Goal: Information Seeking & Learning: Compare options

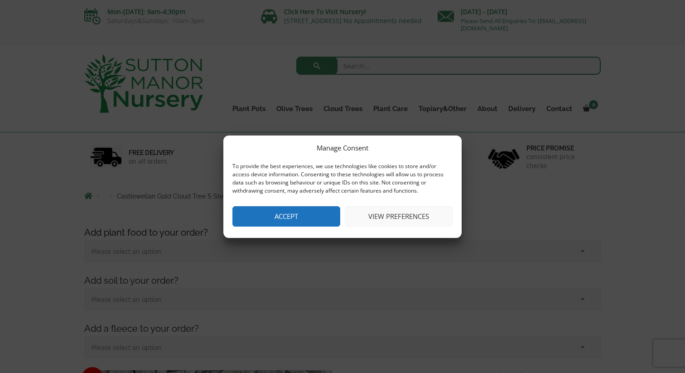
click at [294, 211] on button "Accept" at bounding box center [287, 216] width 108 height 20
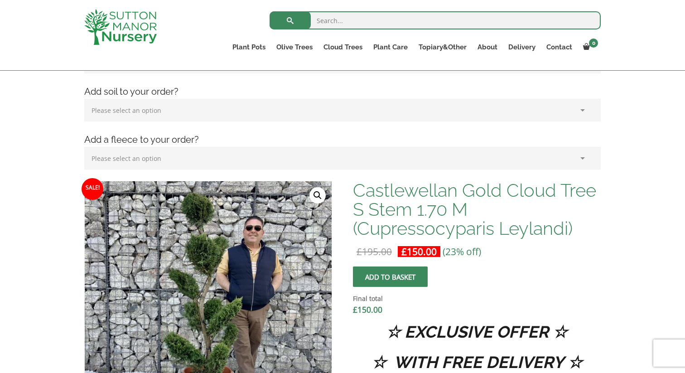
scroll to position [254, 0]
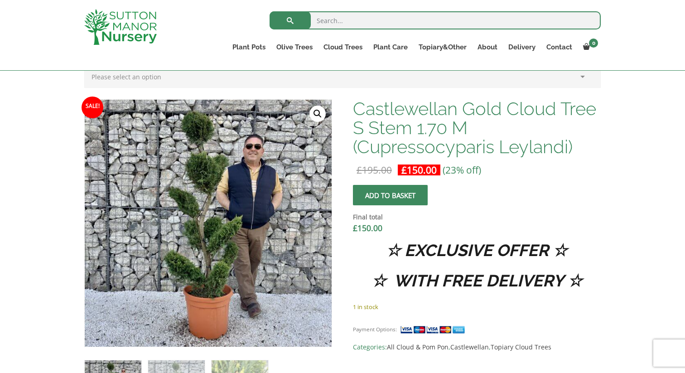
click at [317, 113] on link "🔍" at bounding box center [318, 114] width 16 height 16
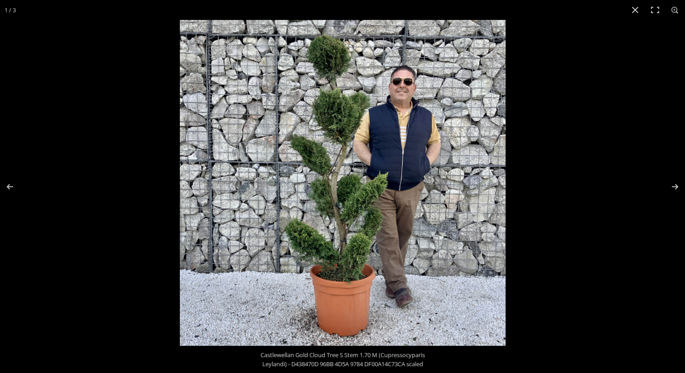
click at [317, 113] on img at bounding box center [343, 183] width 326 height 326
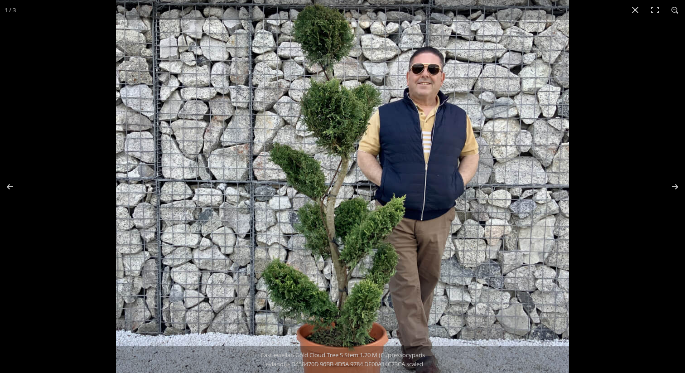
click at [317, 113] on img at bounding box center [342, 209] width 453 height 453
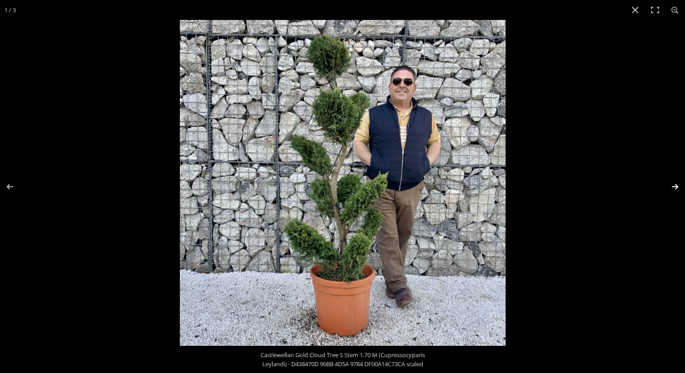
click at [678, 184] on button "Next (arrow right)" at bounding box center [670, 186] width 32 height 45
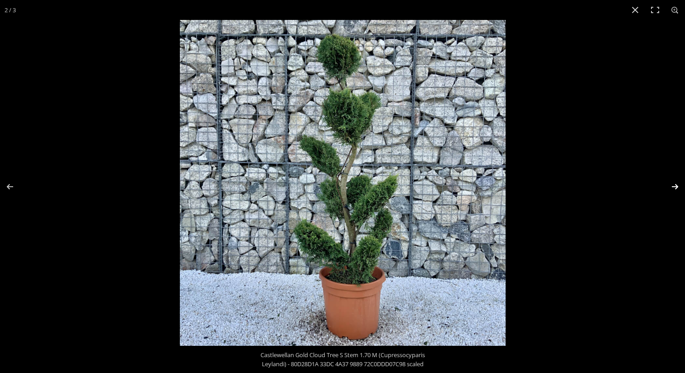
click at [678, 184] on button "Next (arrow right)" at bounding box center [670, 186] width 32 height 45
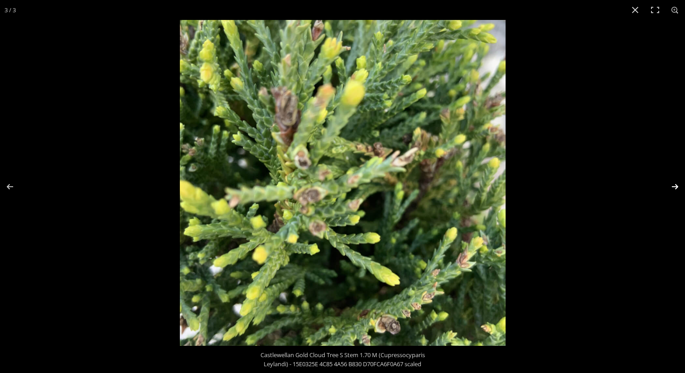
click at [678, 184] on button "Next (arrow right)" at bounding box center [670, 186] width 32 height 45
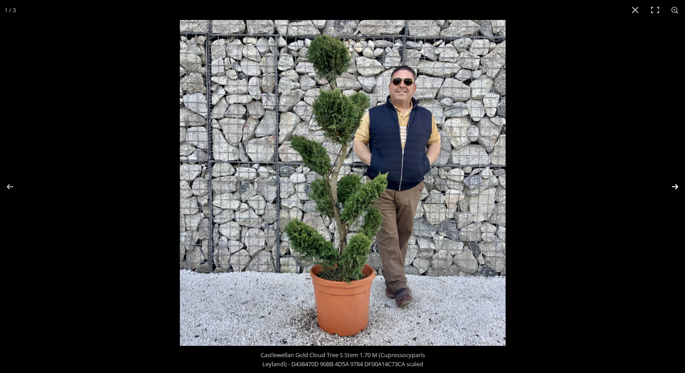
click at [678, 184] on button "Next (arrow right)" at bounding box center [670, 186] width 32 height 45
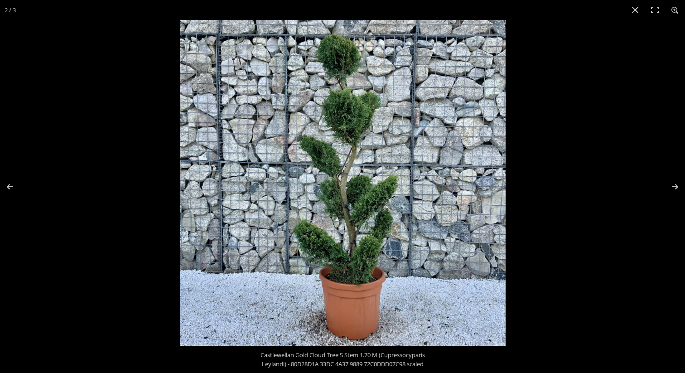
click at [371, 203] on img at bounding box center [343, 183] width 326 height 326
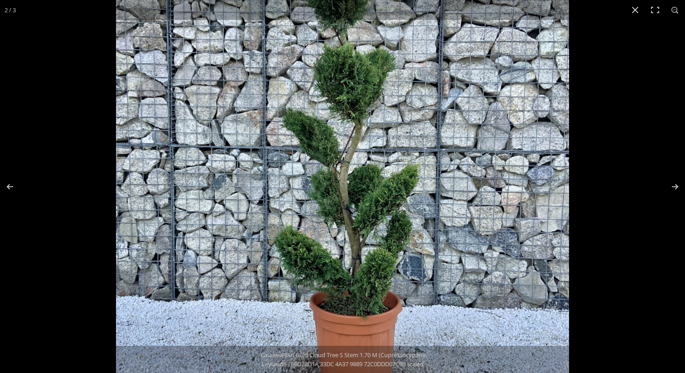
click at [370, 90] on img at bounding box center [342, 174] width 453 height 453
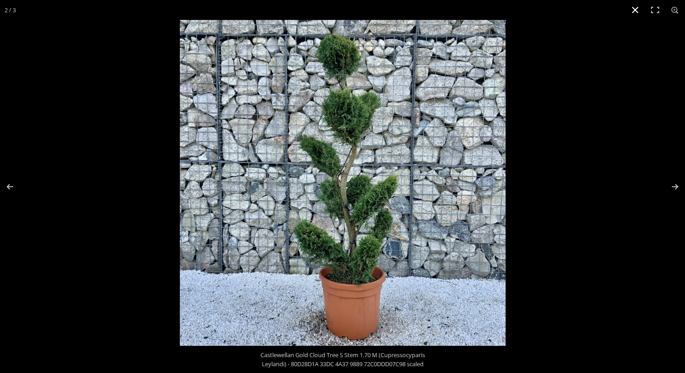
click at [633, 9] on button "Close (Esc)" at bounding box center [636, 10] width 20 height 20
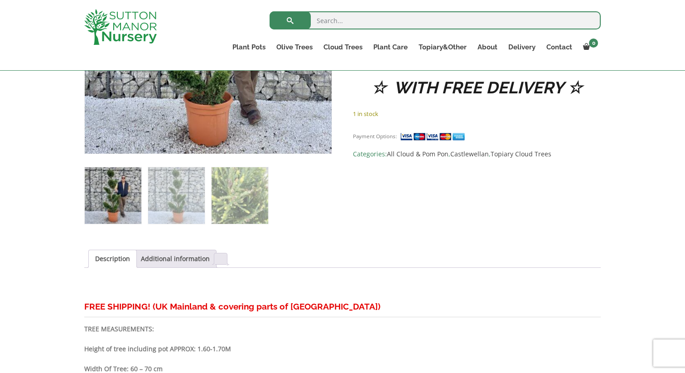
scroll to position [452, 0]
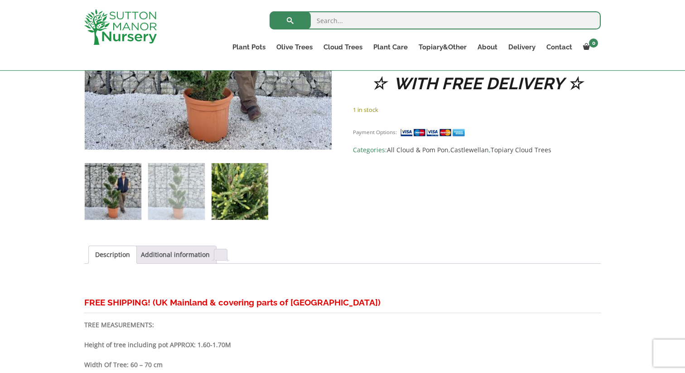
click at [227, 192] on img at bounding box center [240, 191] width 57 height 57
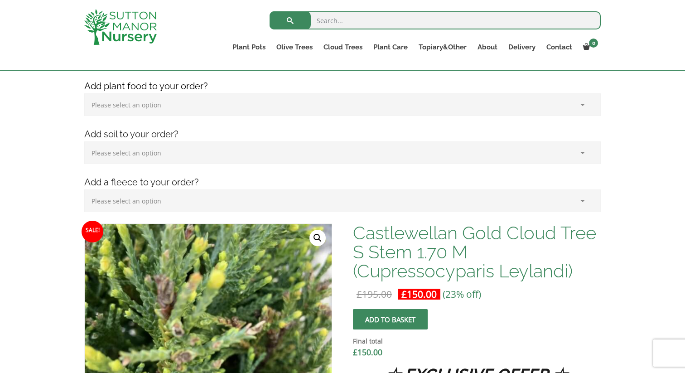
scroll to position [0, 0]
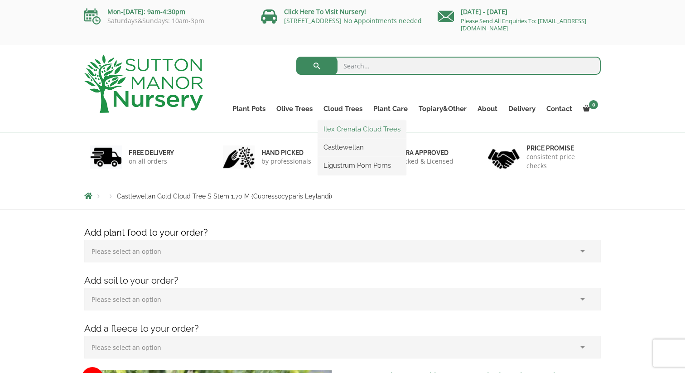
click at [350, 127] on link "Ilex Crenata Cloud Trees" at bounding box center [362, 129] width 88 height 14
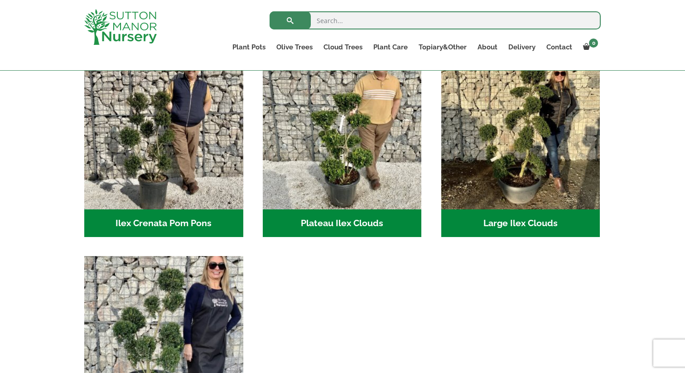
scroll to position [216, 0]
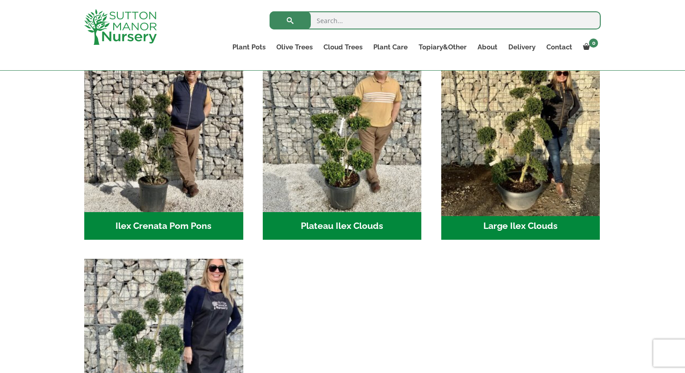
click at [539, 136] on img "Visit product category Large Ilex Clouds" at bounding box center [520, 132] width 167 height 167
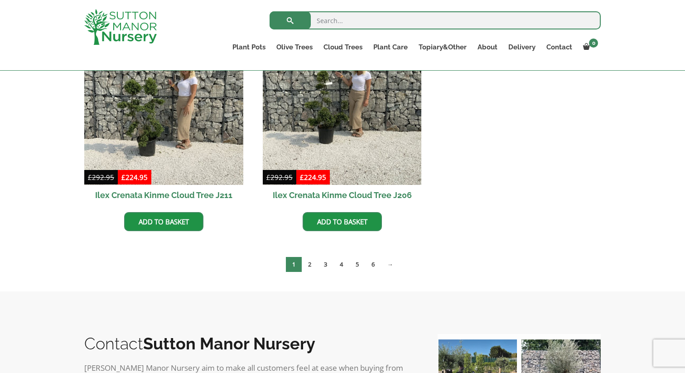
scroll to position [501, 0]
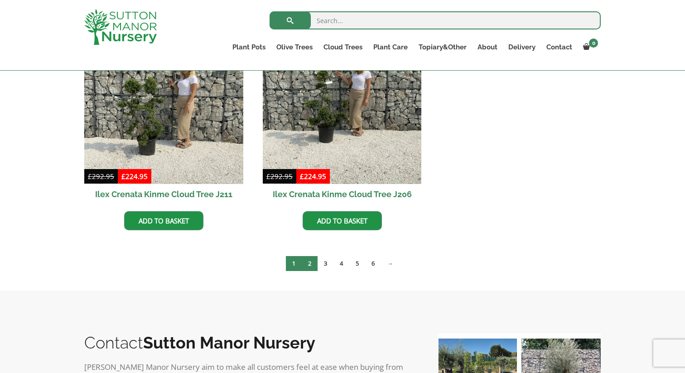
click at [311, 258] on link "2" at bounding box center [310, 263] width 16 height 15
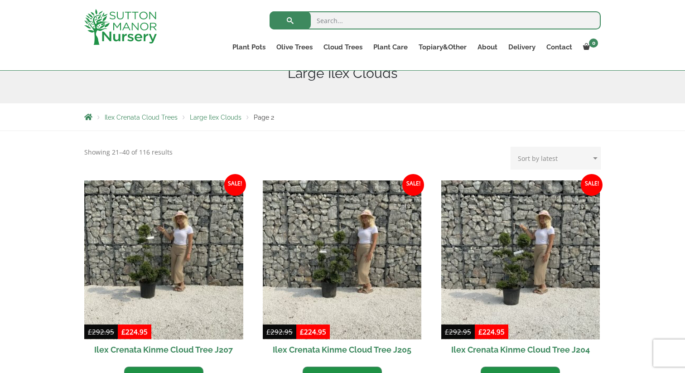
scroll to position [165, 0]
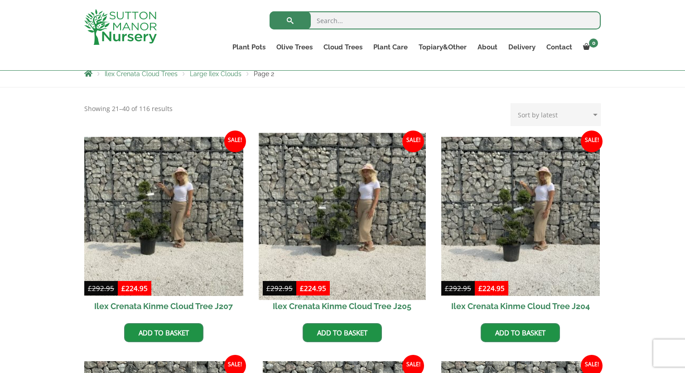
click at [345, 223] on img at bounding box center [342, 216] width 167 height 167
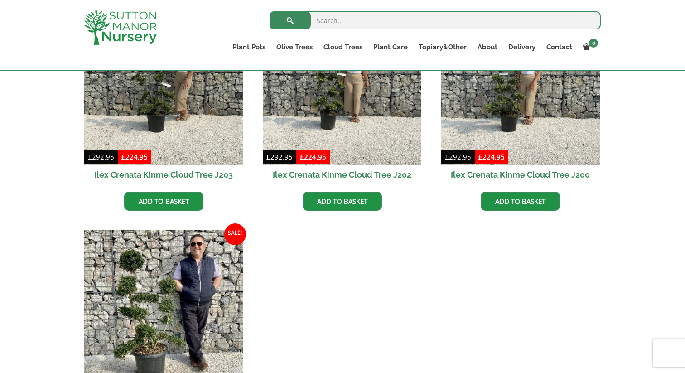
scroll to position [619, 0]
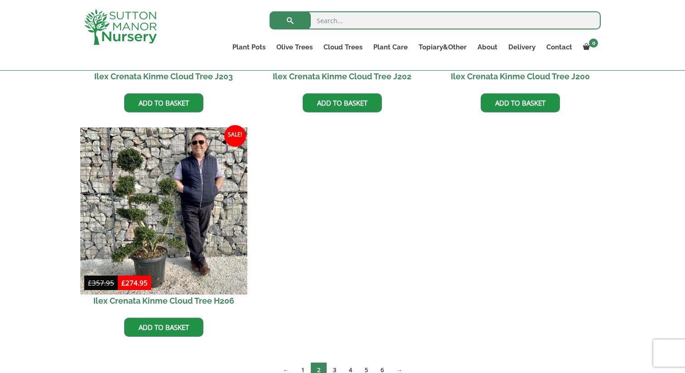
click at [127, 196] on img at bounding box center [163, 210] width 167 height 167
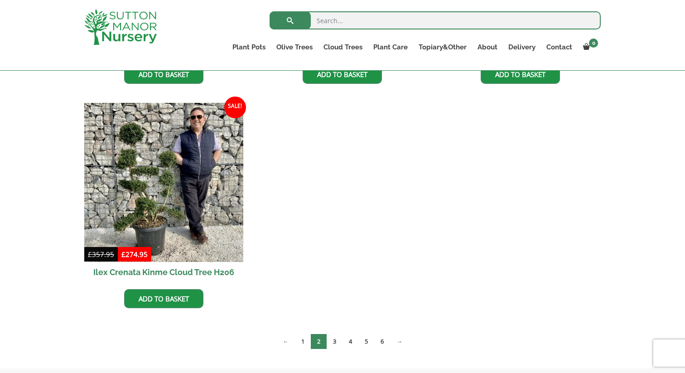
scroll to position [642, 0]
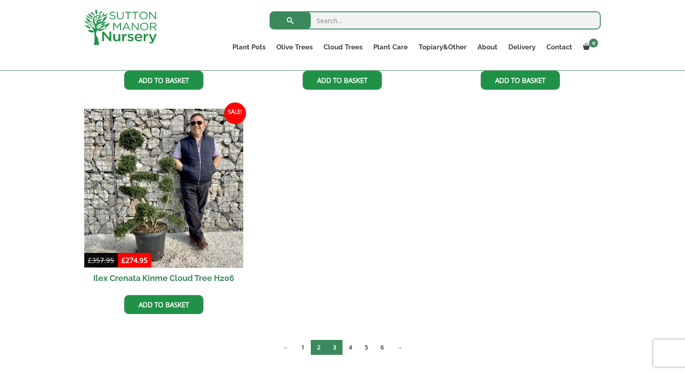
click at [335, 345] on link "3" at bounding box center [335, 347] width 16 height 15
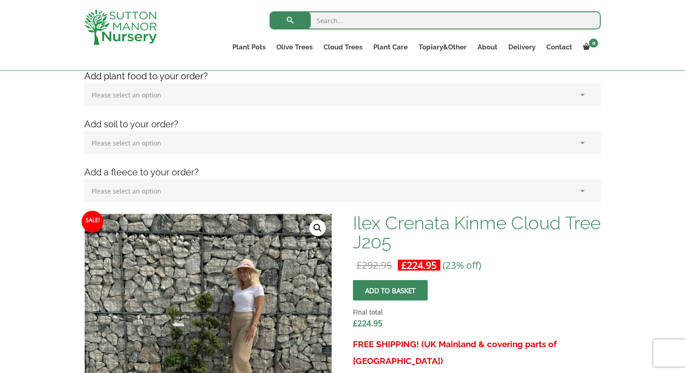
scroll to position [280, 0]
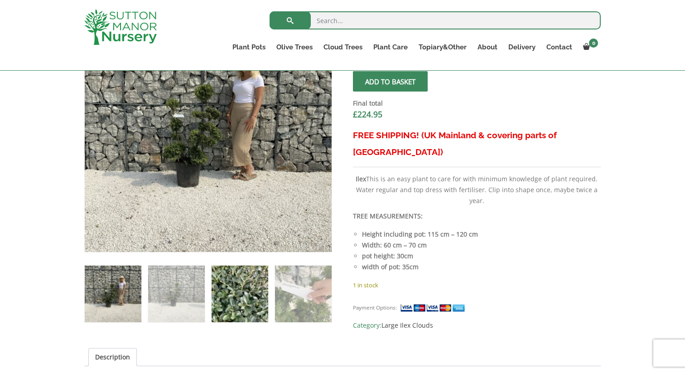
click at [249, 304] on img at bounding box center [240, 294] width 57 height 57
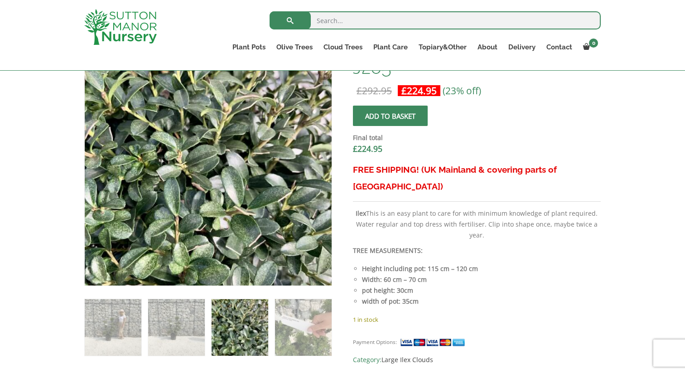
scroll to position [318, 0]
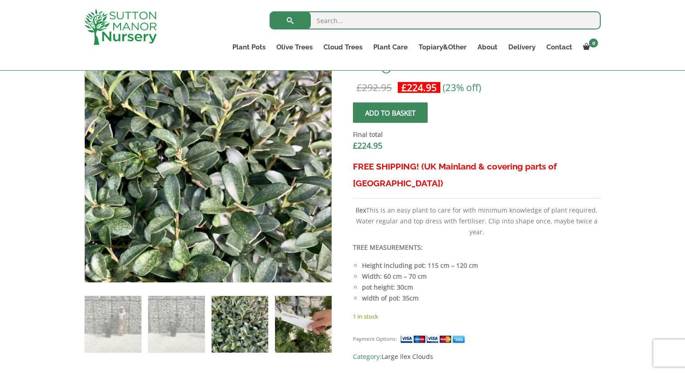
click at [297, 322] on img at bounding box center [303, 324] width 57 height 57
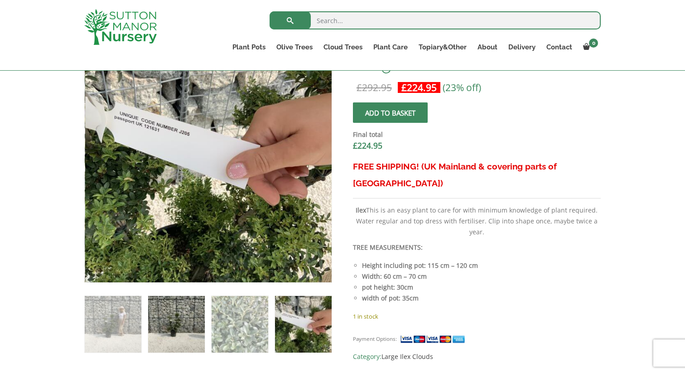
click at [180, 313] on img at bounding box center [176, 324] width 57 height 57
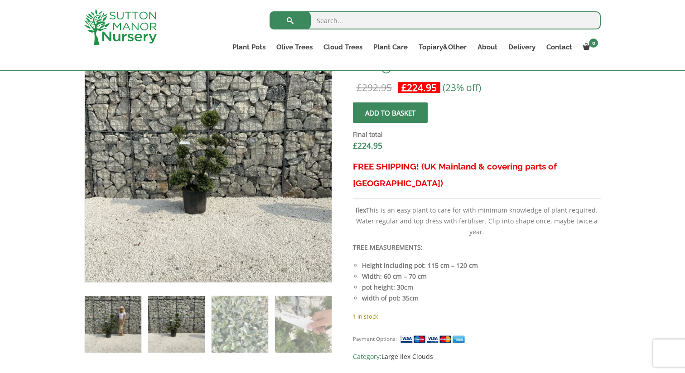
click at [112, 307] on img at bounding box center [113, 324] width 57 height 57
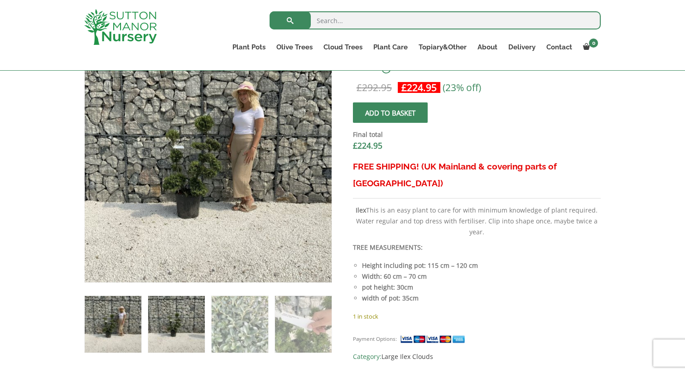
click at [165, 303] on img at bounding box center [176, 324] width 57 height 57
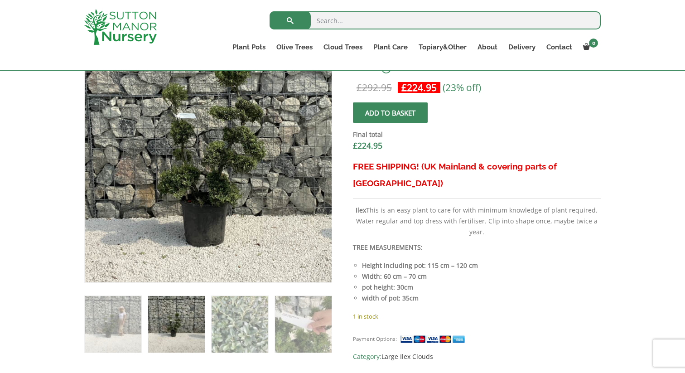
click at [181, 182] on img at bounding box center [228, 146] width 453 height 453
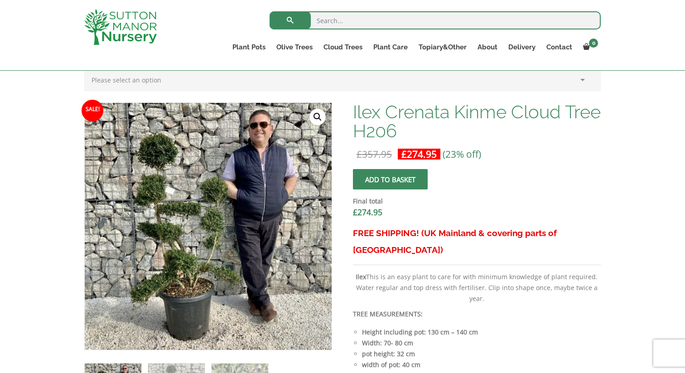
scroll to position [262, 0]
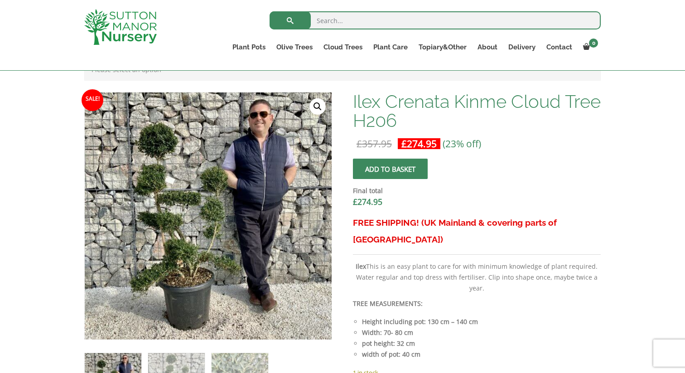
click at [318, 104] on link "🔍" at bounding box center [318, 106] width 16 height 16
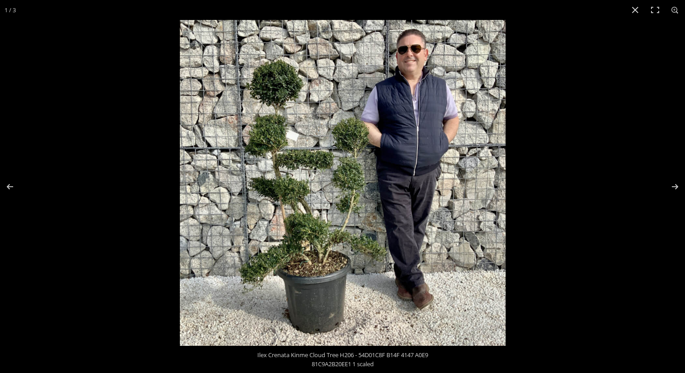
click at [283, 138] on img at bounding box center [343, 183] width 326 height 326
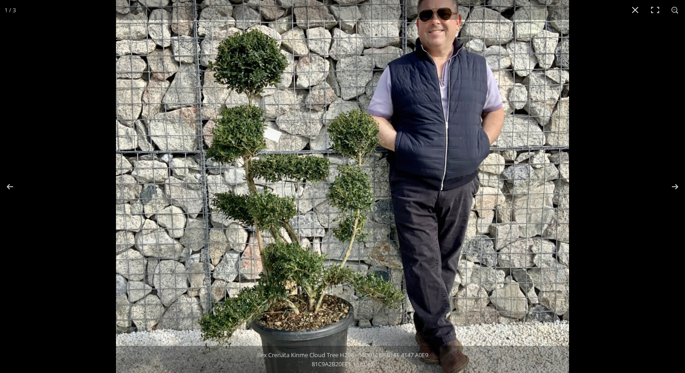
click at [283, 138] on img at bounding box center [342, 200] width 453 height 453
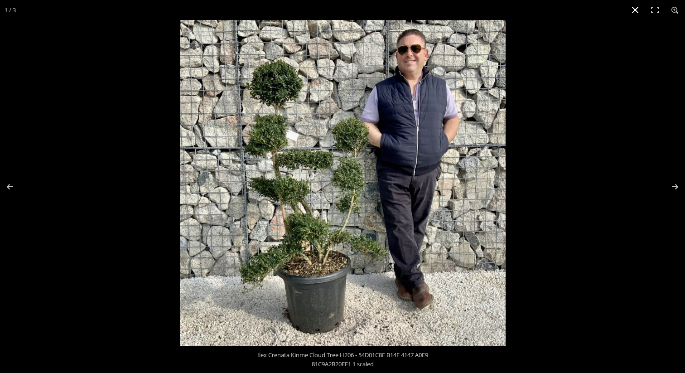
click at [638, 12] on button "Close (Esc)" at bounding box center [636, 10] width 20 height 20
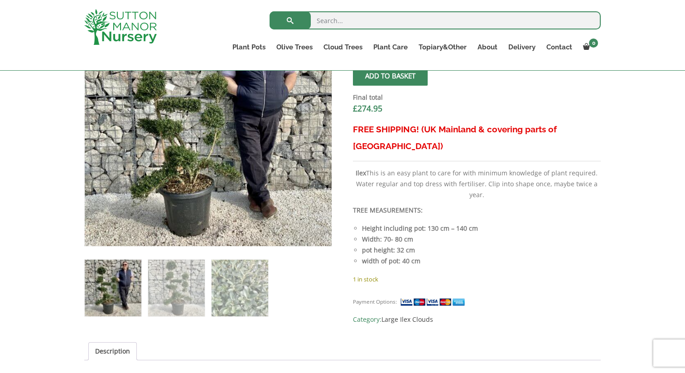
scroll to position [417, 0]
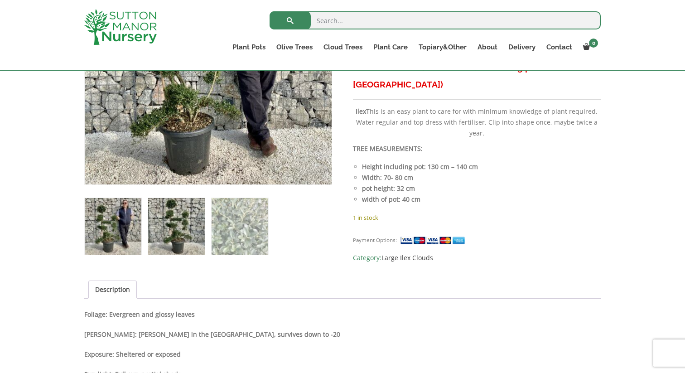
click at [188, 224] on img at bounding box center [176, 226] width 57 height 57
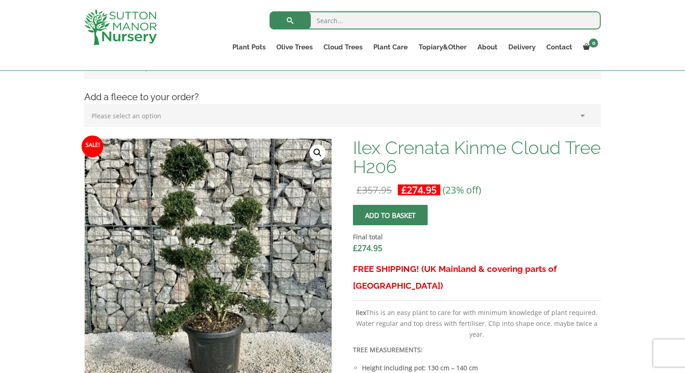
scroll to position [213, 0]
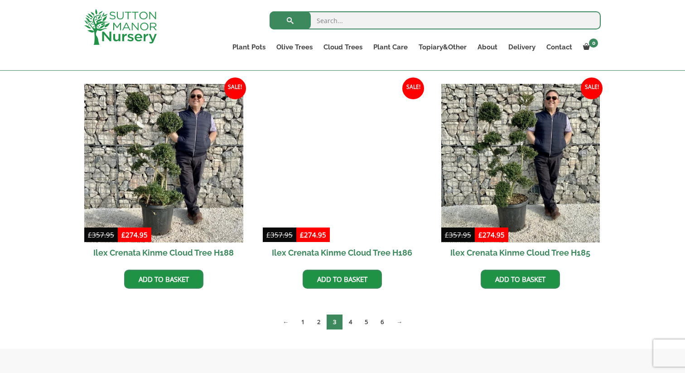
scroll to position [446, 0]
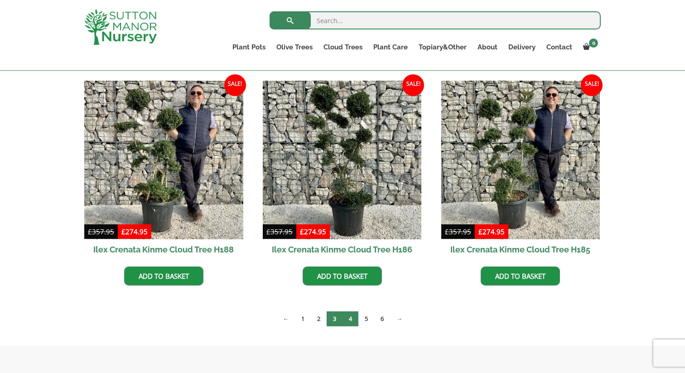
click at [357, 318] on link "4" at bounding box center [351, 318] width 16 height 15
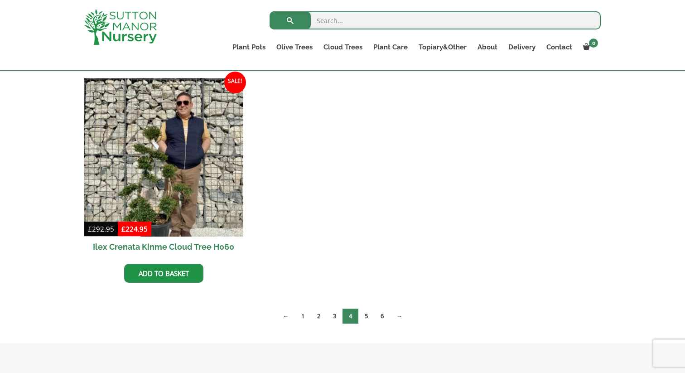
scroll to position [910, 0]
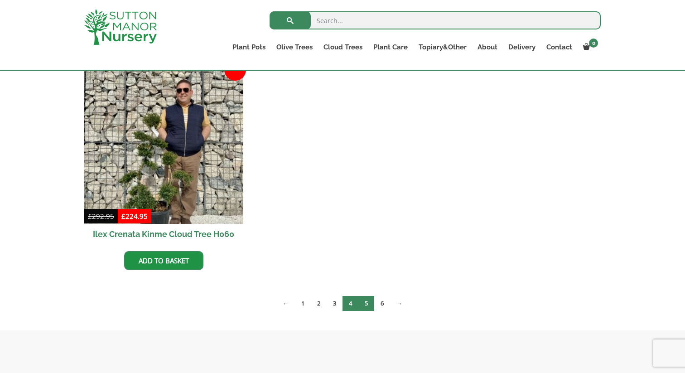
click at [366, 305] on link "5" at bounding box center [367, 303] width 16 height 15
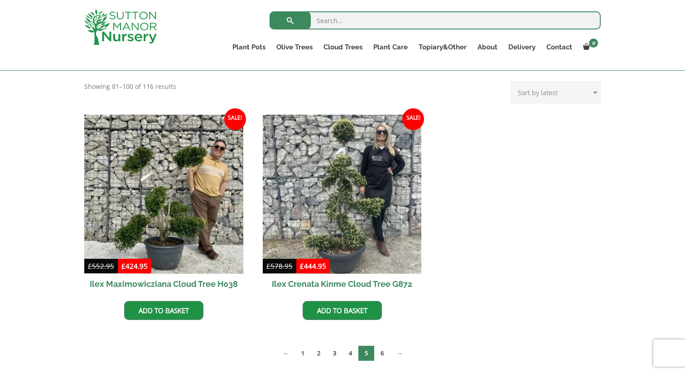
scroll to position [194, 0]
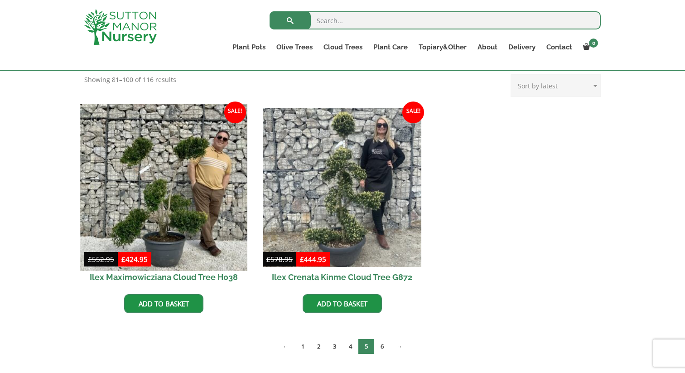
click at [179, 214] on img at bounding box center [163, 187] width 167 height 167
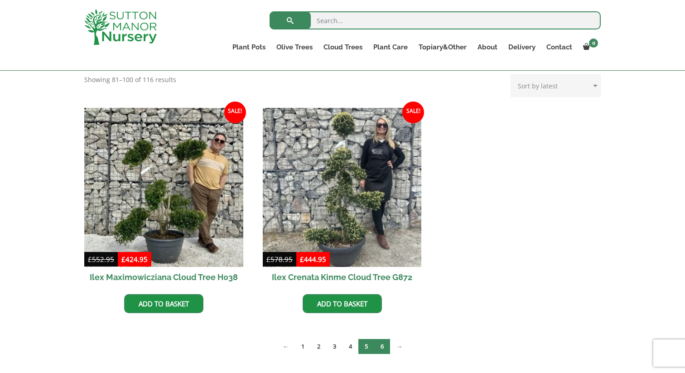
click at [385, 346] on link "6" at bounding box center [382, 346] width 16 height 15
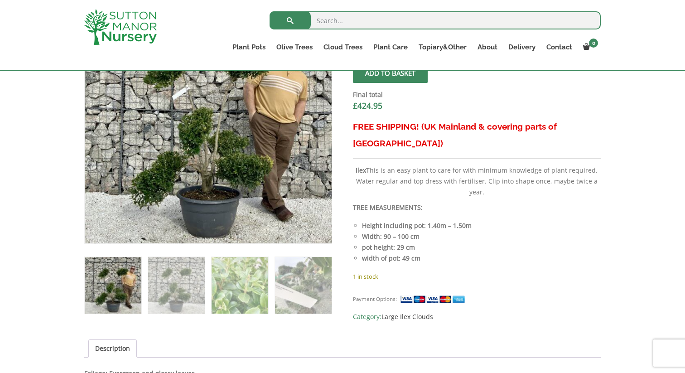
scroll to position [359, 0]
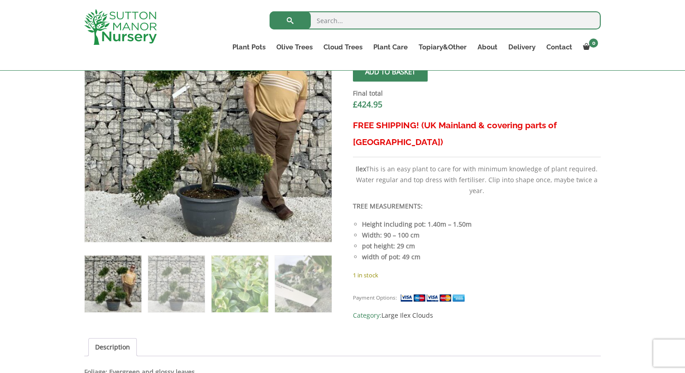
click at [136, 282] on img at bounding box center [113, 284] width 57 height 57
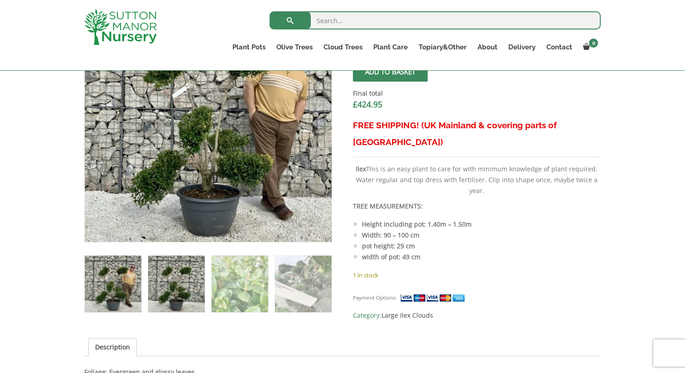
click at [174, 277] on img at bounding box center [176, 284] width 57 height 57
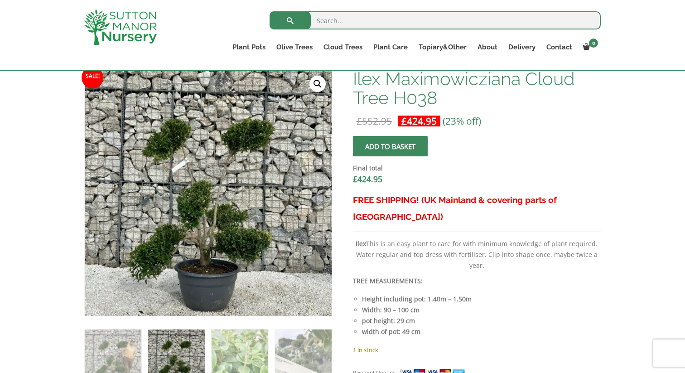
scroll to position [266, 0]
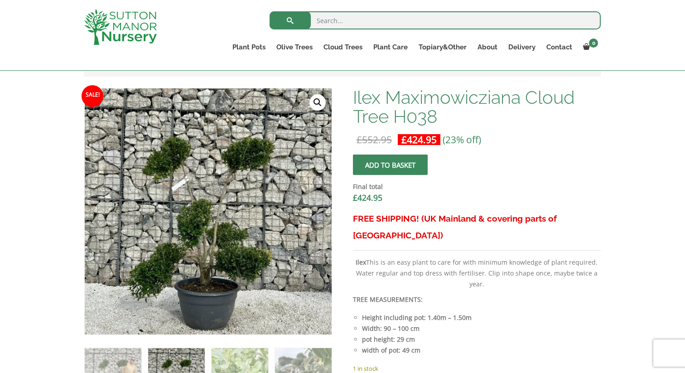
click at [321, 105] on link "🔍" at bounding box center [318, 102] width 16 height 16
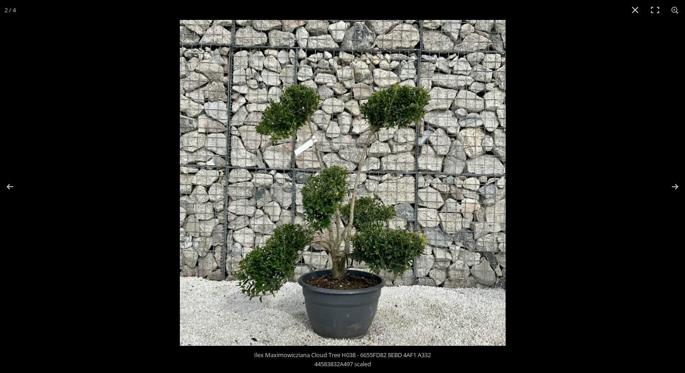
click at [324, 180] on img at bounding box center [343, 183] width 326 height 326
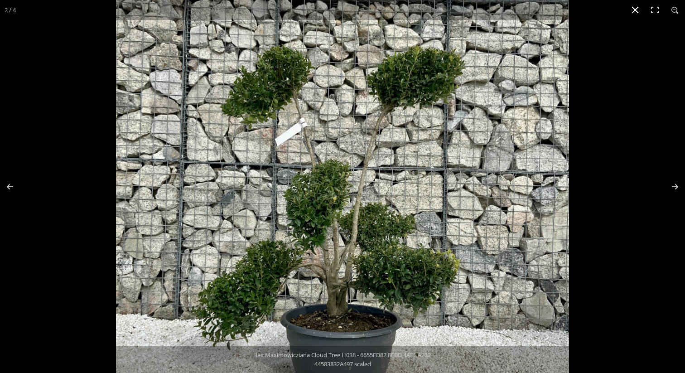
click at [632, 10] on button "Close (Esc)" at bounding box center [636, 10] width 20 height 20
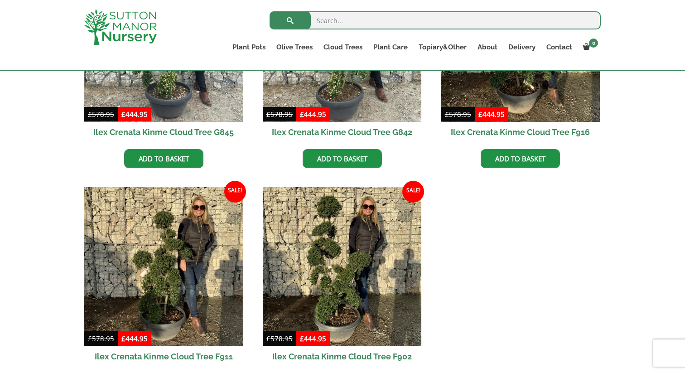
scroll to position [593, 0]
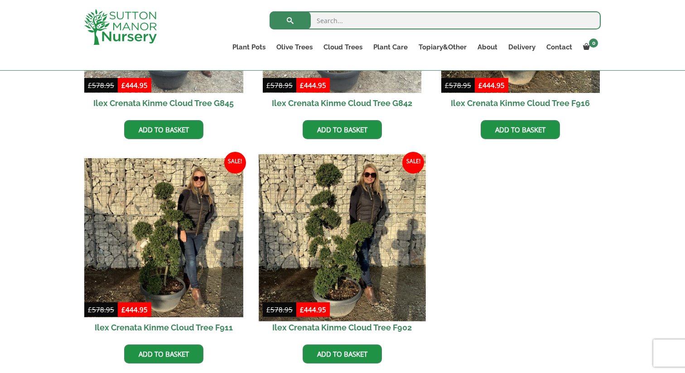
click at [360, 207] on img at bounding box center [342, 237] width 167 height 167
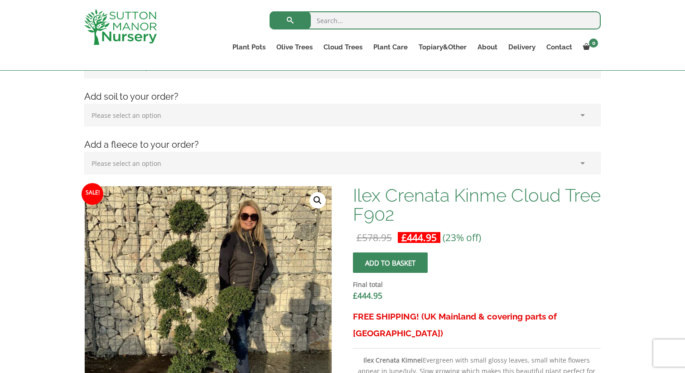
scroll to position [294, 0]
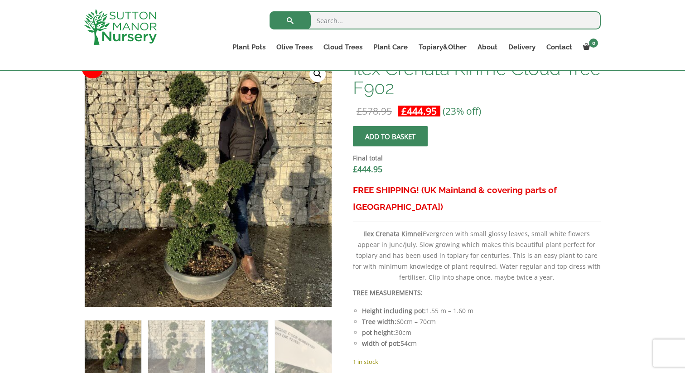
click at [318, 75] on link "🔍" at bounding box center [318, 74] width 16 height 16
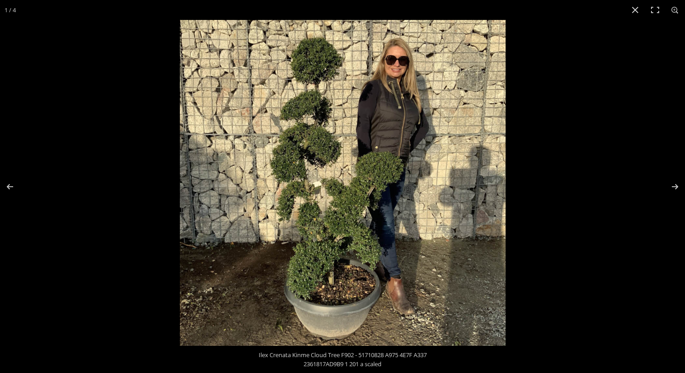
click at [319, 69] on img at bounding box center [343, 183] width 326 height 326
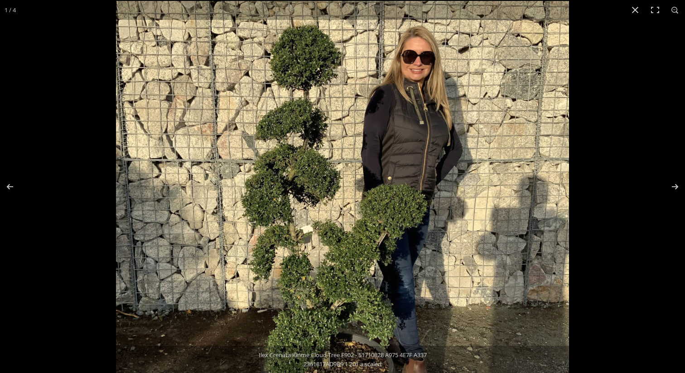
click at [319, 69] on img at bounding box center [342, 227] width 453 height 453
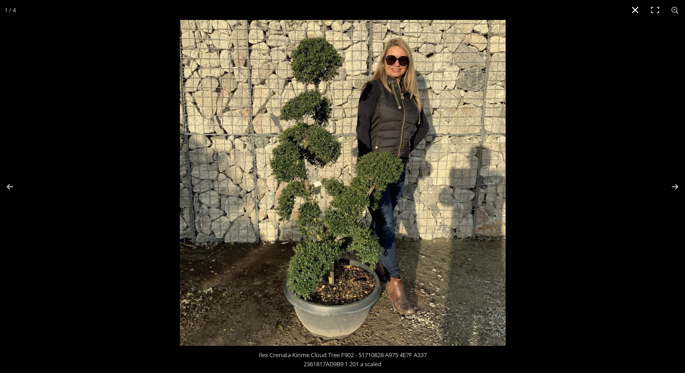
click at [635, 13] on button "Close (Esc)" at bounding box center [636, 10] width 20 height 20
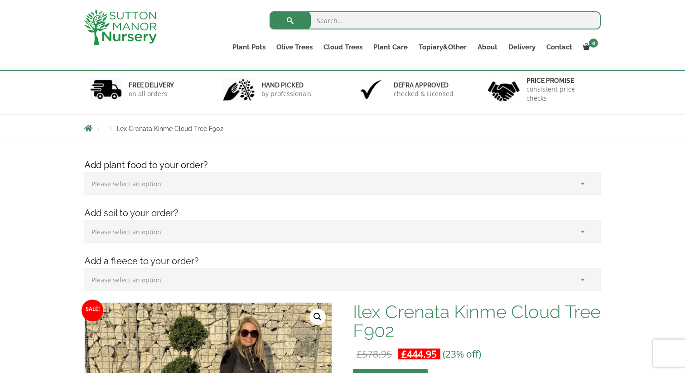
scroll to position [0, 0]
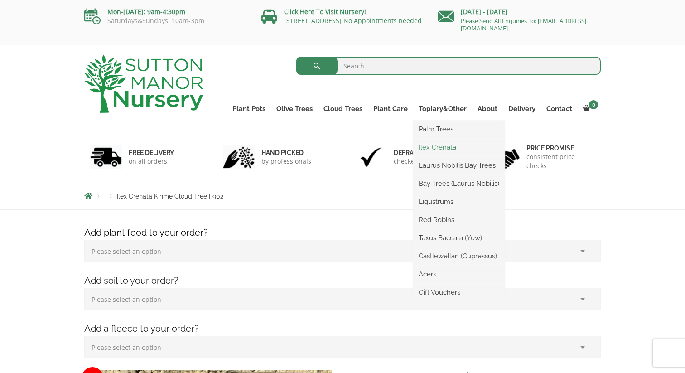
click at [437, 147] on link "Ilex Crenata" at bounding box center [459, 148] width 92 height 14
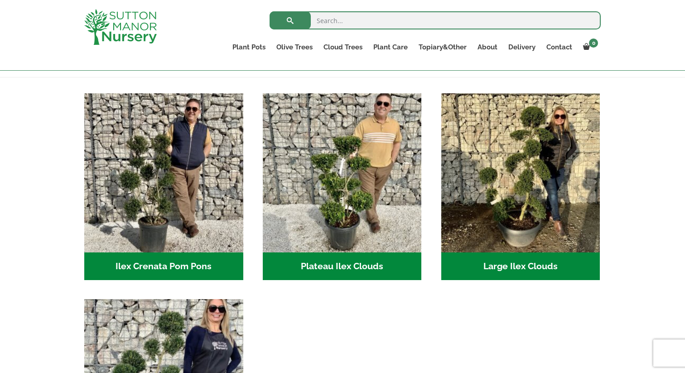
scroll to position [169, 0]
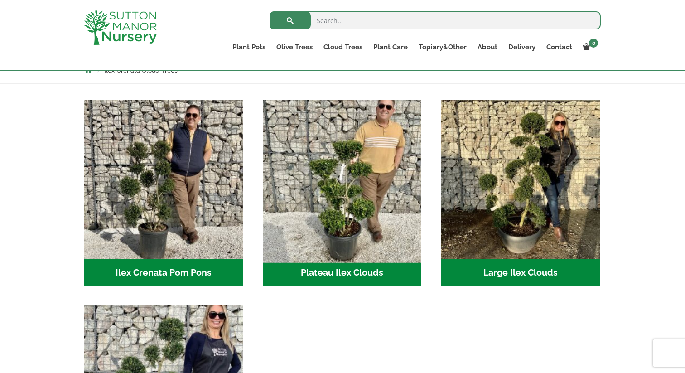
click at [364, 209] on img "Visit product category Plateau Ilex Clouds" at bounding box center [342, 179] width 167 height 167
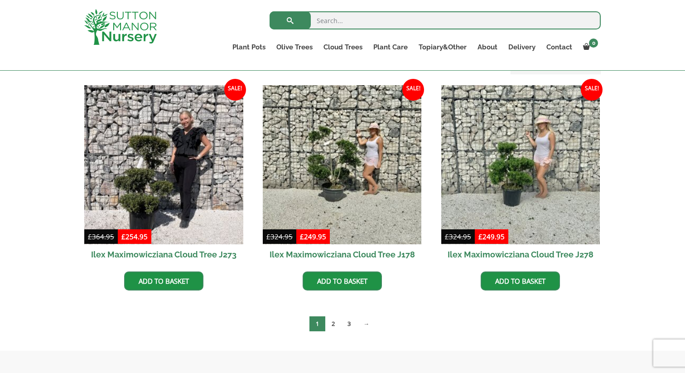
scroll to position [212, 0]
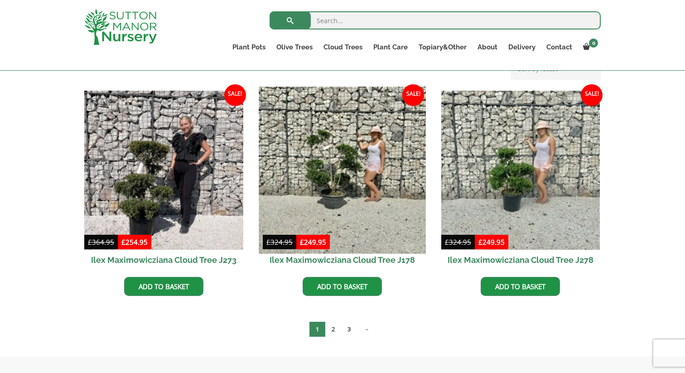
click at [388, 184] on img at bounding box center [342, 170] width 167 height 167
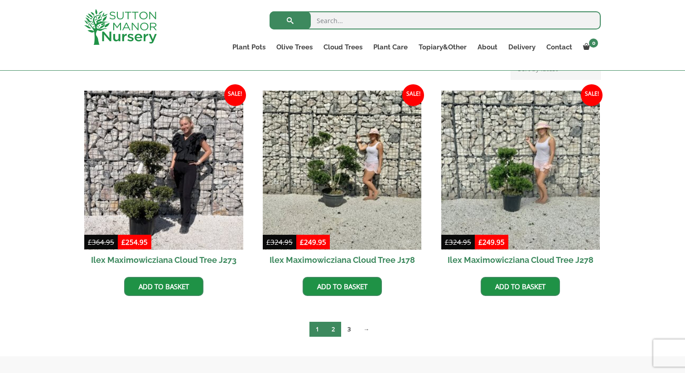
click at [333, 330] on link "2" at bounding box center [334, 329] width 16 height 15
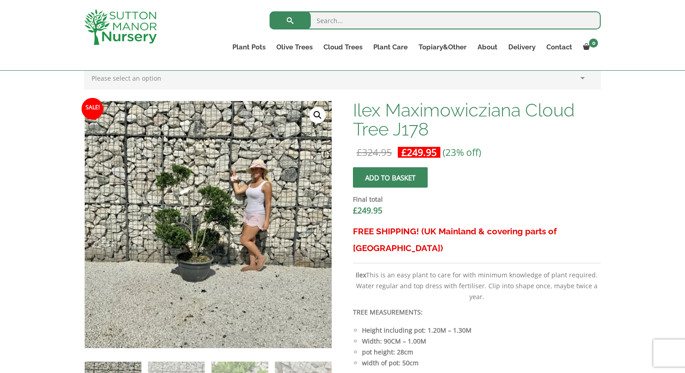
scroll to position [274, 0]
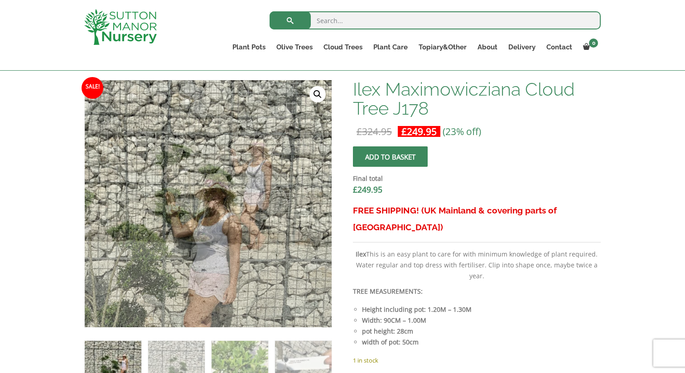
click at [316, 97] on link "🔍" at bounding box center [318, 94] width 16 height 16
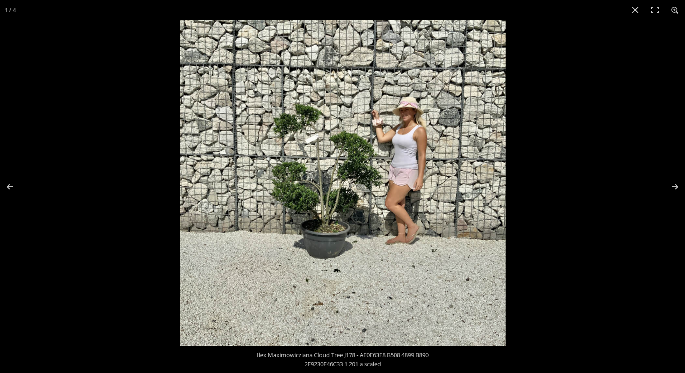
click at [316, 184] on img at bounding box center [343, 183] width 326 height 326
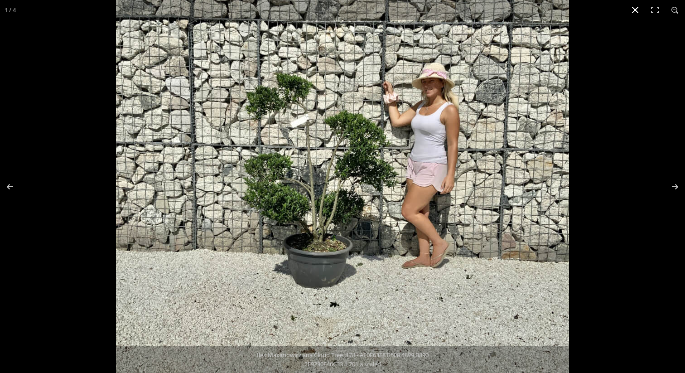
click at [641, 6] on button "Close (Esc)" at bounding box center [636, 10] width 20 height 20
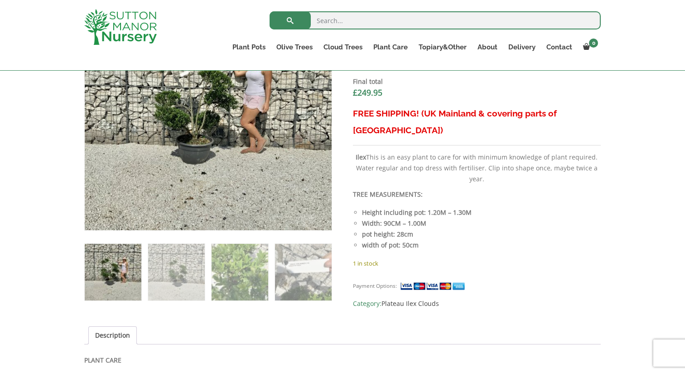
scroll to position [388, 0]
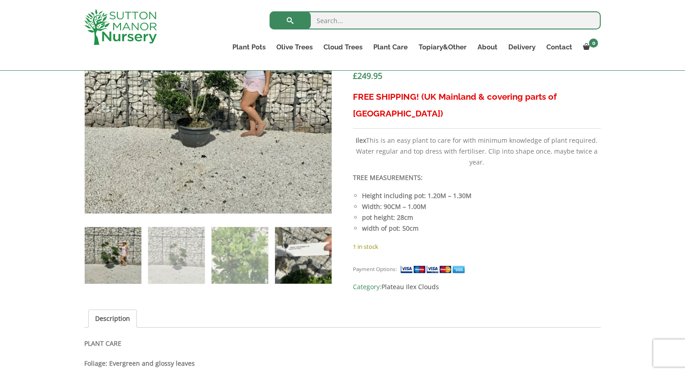
click at [276, 259] on img at bounding box center [303, 255] width 57 height 57
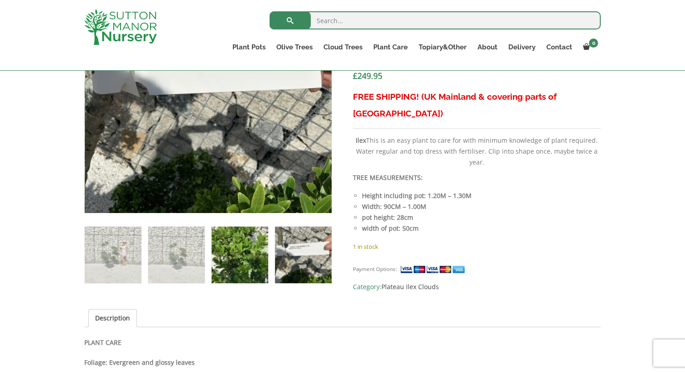
click at [252, 258] on img at bounding box center [240, 255] width 57 height 57
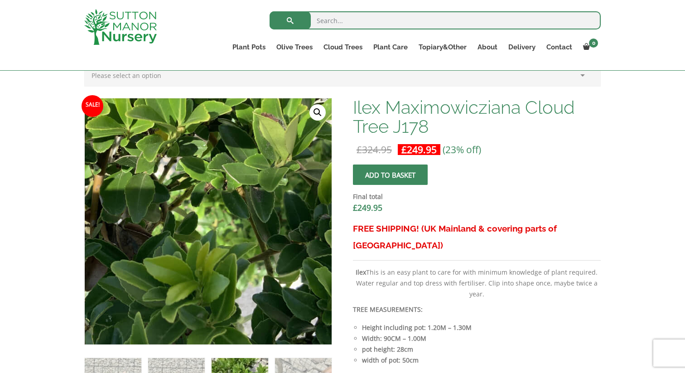
scroll to position [252, 0]
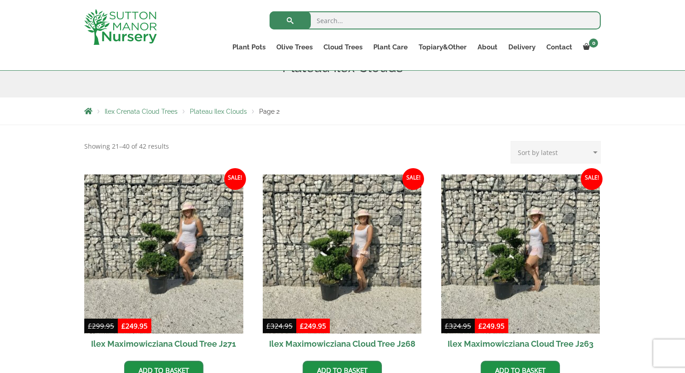
scroll to position [207, 0]
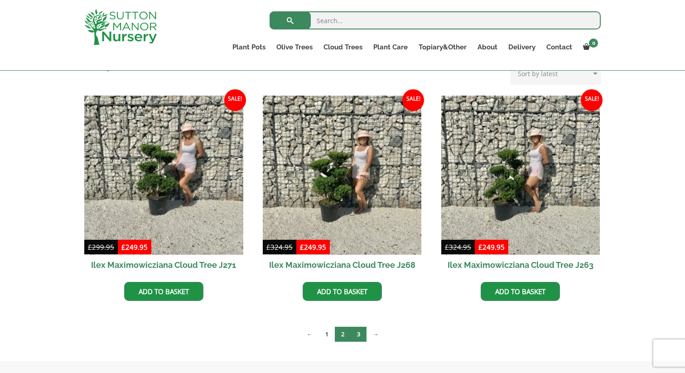
click at [359, 337] on link "3" at bounding box center [359, 334] width 16 height 15
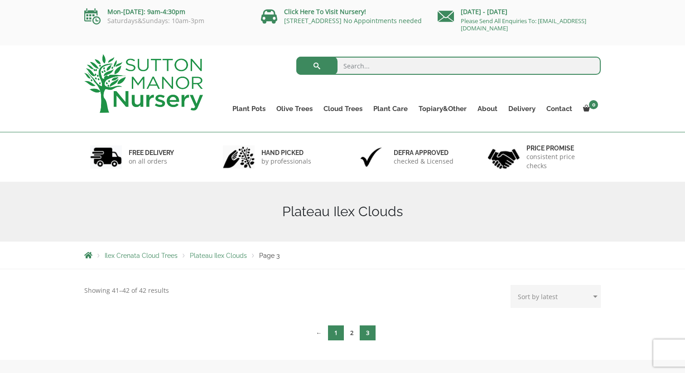
click at [337, 327] on link "1" at bounding box center [336, 333] width 16 height 15
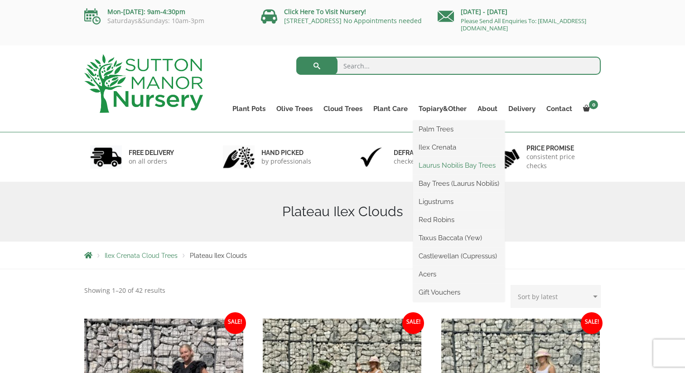
click at [447, 167] on link "Laurus Nobilis Bay Trees" at bounding box center [459, 166] width 92 height 14
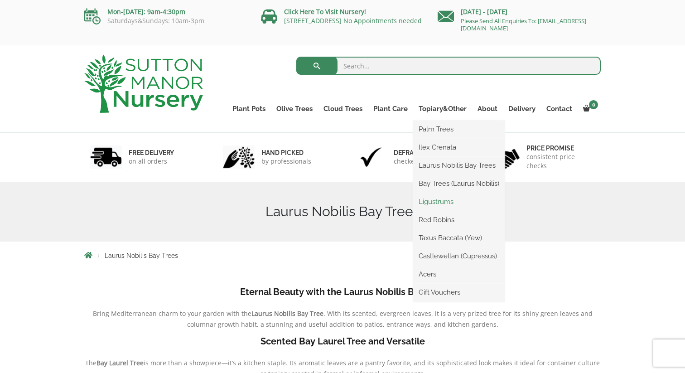
click at [445, 205] on link "Ligustrums" at bounding box center [459, 202] width 92 height 14
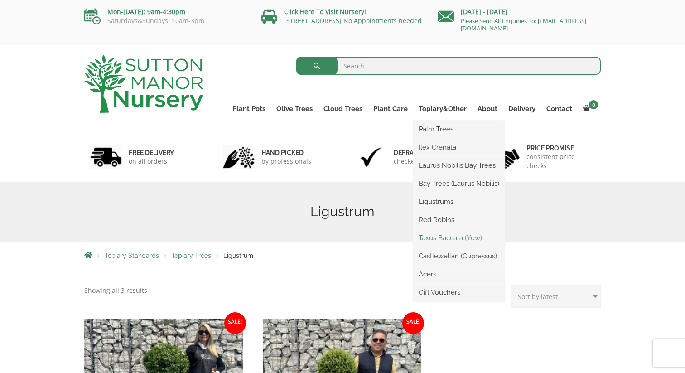
click at [451, 238] on link "Taxus Baccata (Yew)" at bounding box center [459, 238] width 92 height 14
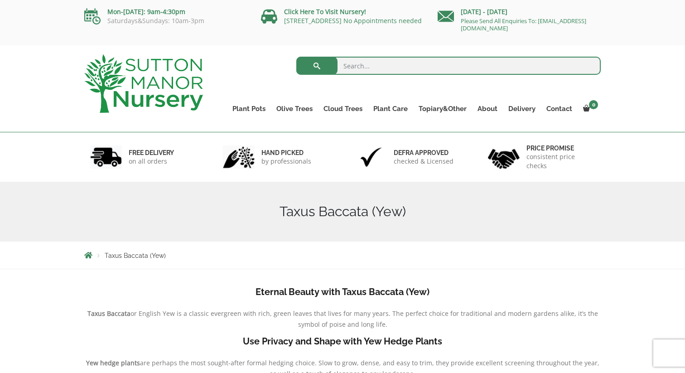
click at [593, 193] on div "Taxus Baccata (Yew)" at bounding box center [343, 212] width 530 height 60
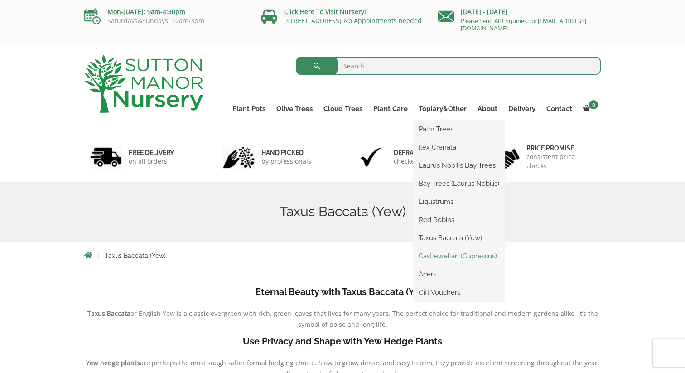
click at [451, 254] on link "Castlewellan (Cupressus)" at bounding box center [459, 256] width 92 height 14
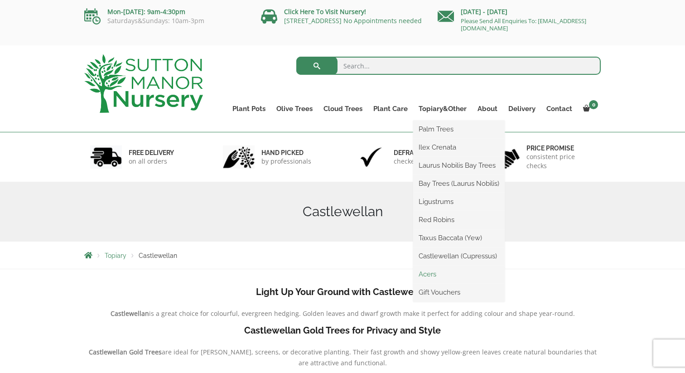
click at [437, 272] on link "Acers" at bounding box center [459, 274] width 92 height 14
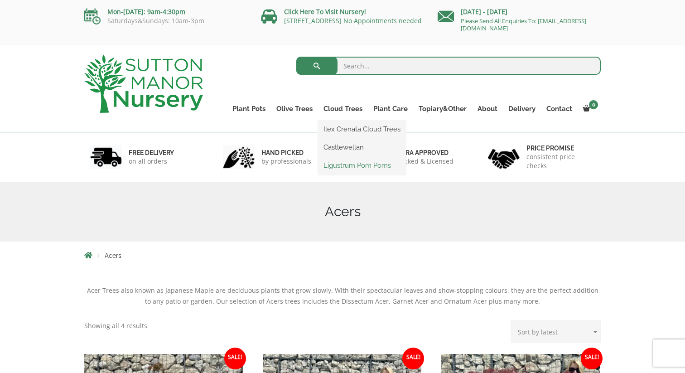
click at [348, 165] on link "Ligustrum Pom Poms" at bounding box center [362, 166] width 88 height 14
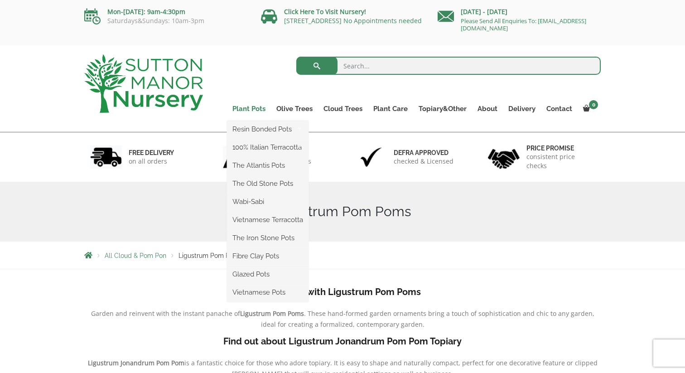
click at [254, 107] on link "Plant Pots" at bounding box center [249, 108] width 44 height 13
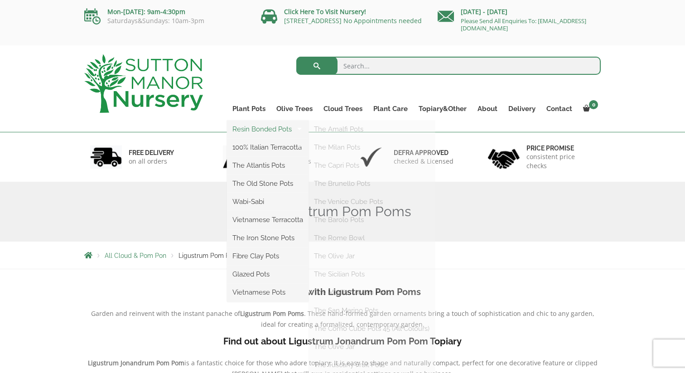
click at [259, 131] on link "Resin Bonded Pots" at bounding box center [268, 129] width 82 height 14
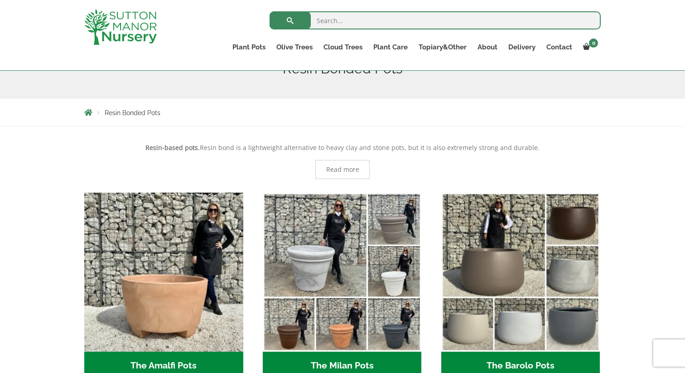
scroll to position [198, 0]
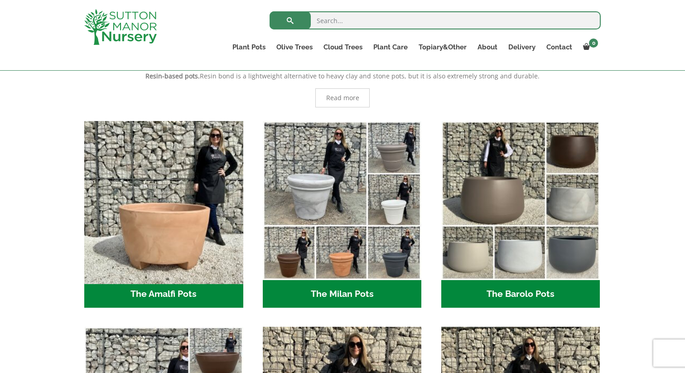
click at [166, 246] on img "Visit product category The Amalfi Pots" at bounding box center [163, 200] width 167 height 167
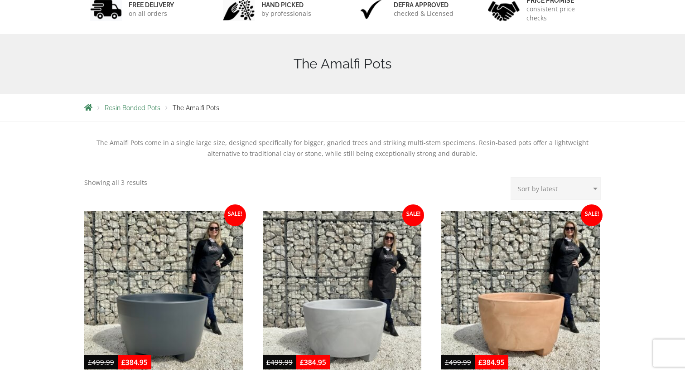
scroll to position [219, 0]
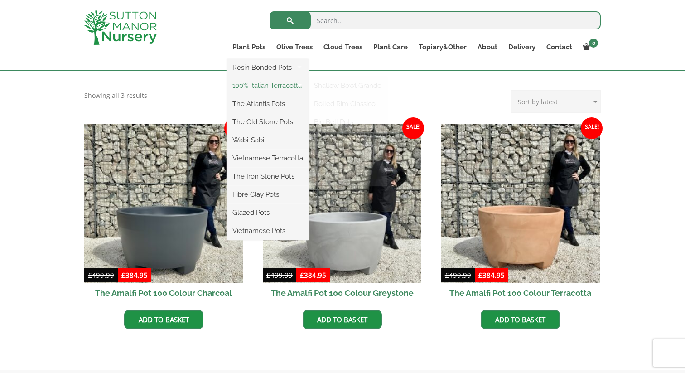
click at [262, 87] on link "100% Italian Terracotta" at bounding box center [268, 86] width 82 height 14
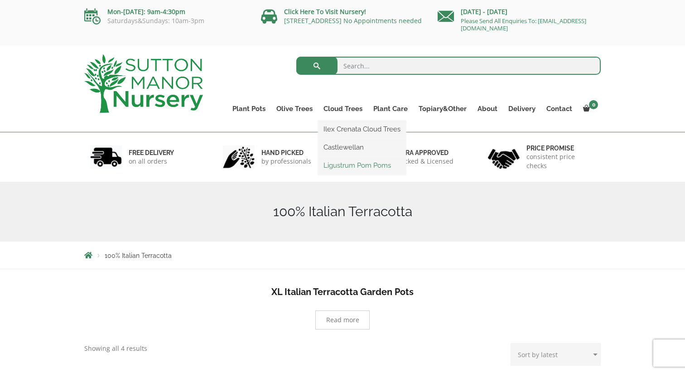
click at [355, 165] on link "Ligustrum Pom Poms" at bounding box center [362, 166] width 88 height 14
